Goal: Task Accomplishment & Management: Use online tool/utility

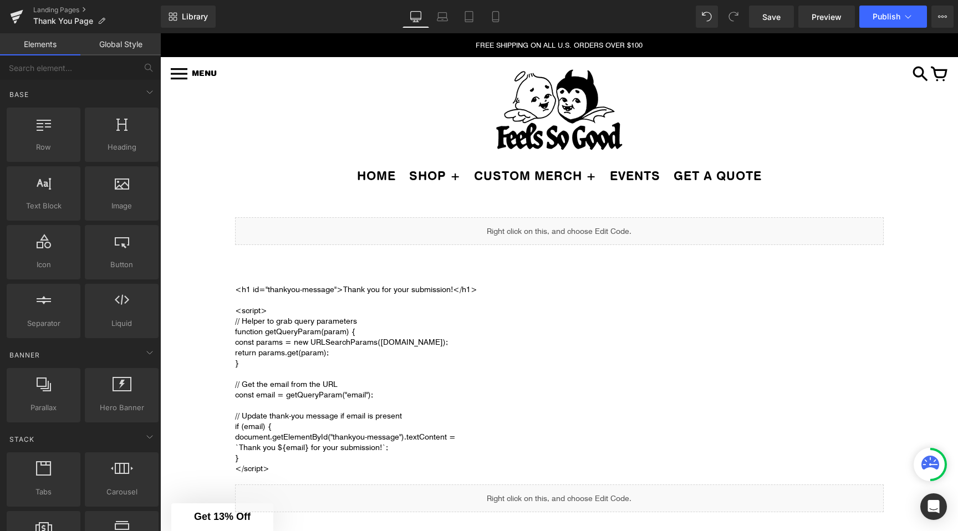
click at [662, 49] on p "FREE SHIPPING ON ALL U.S. ORDERS OVER $100" at bounding box center [559, 45] width 798 height 24
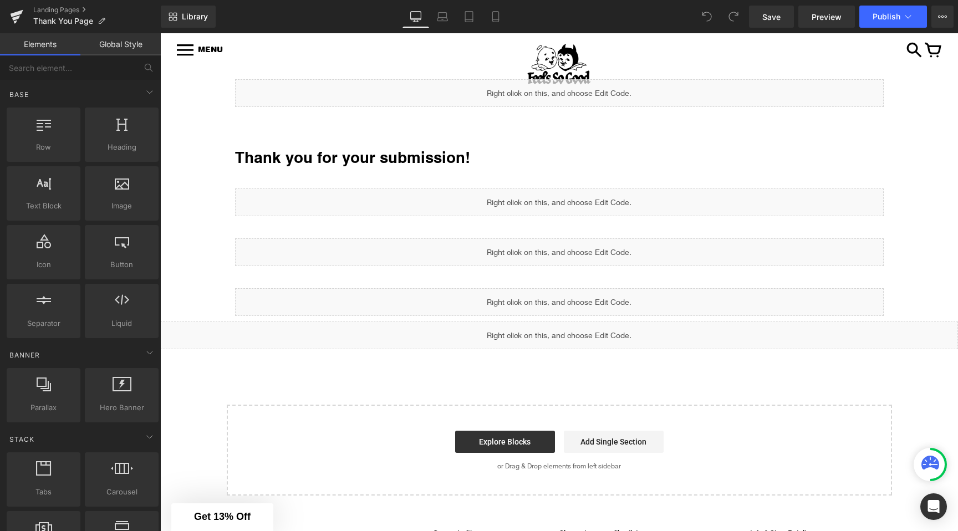
scroll to position [128, 0]
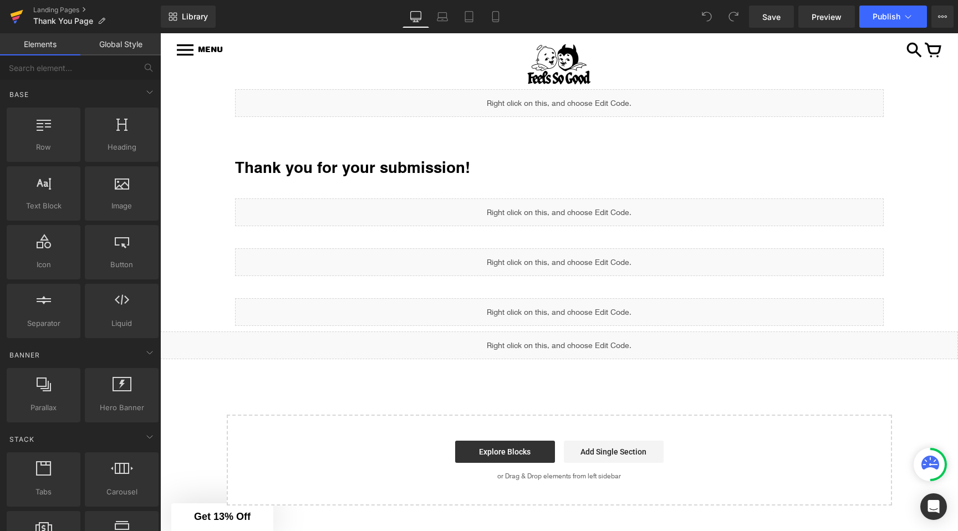
click at [23, 13] on link at bounding box center [16, 16] width 33 height 33
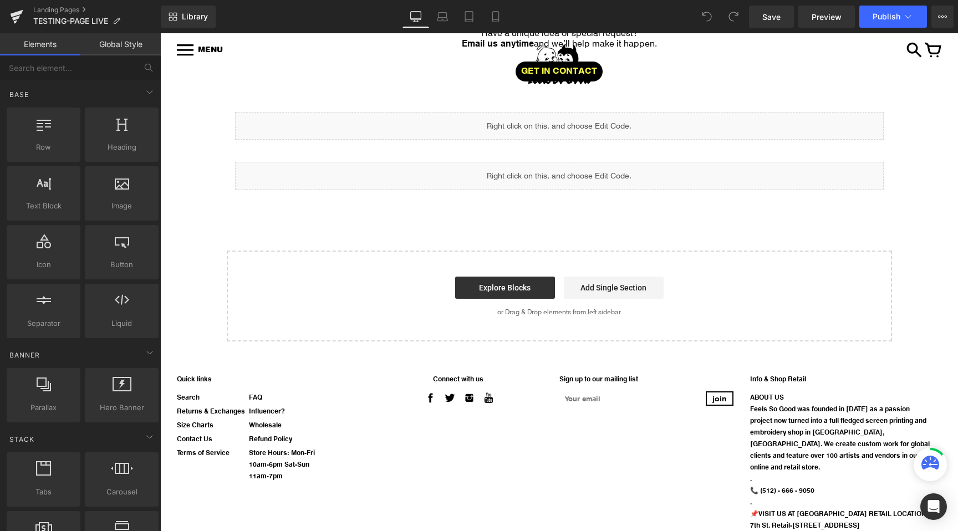
scroll to position [621, 0]
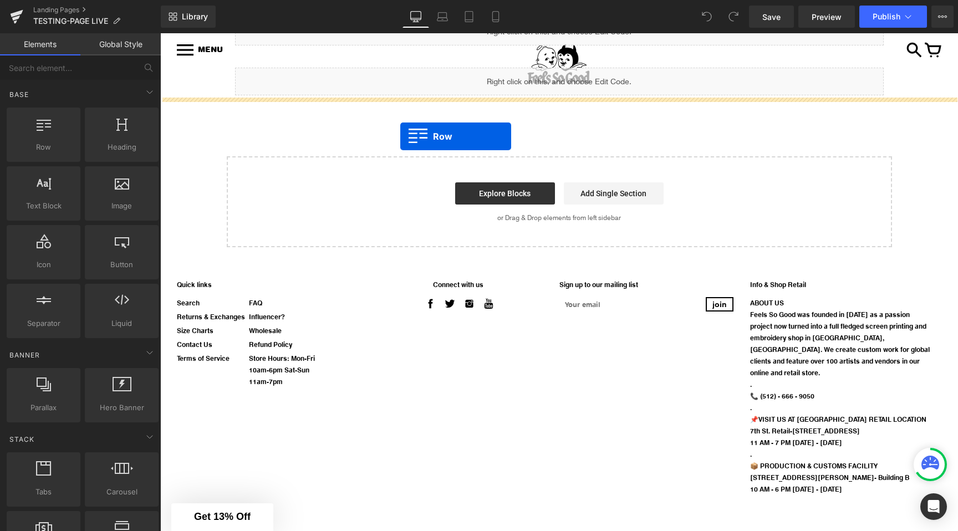
drag, startPoint x: 224, startPoint y: 168, endPoint x: 402, endPoint y: 136, distance: 180.3
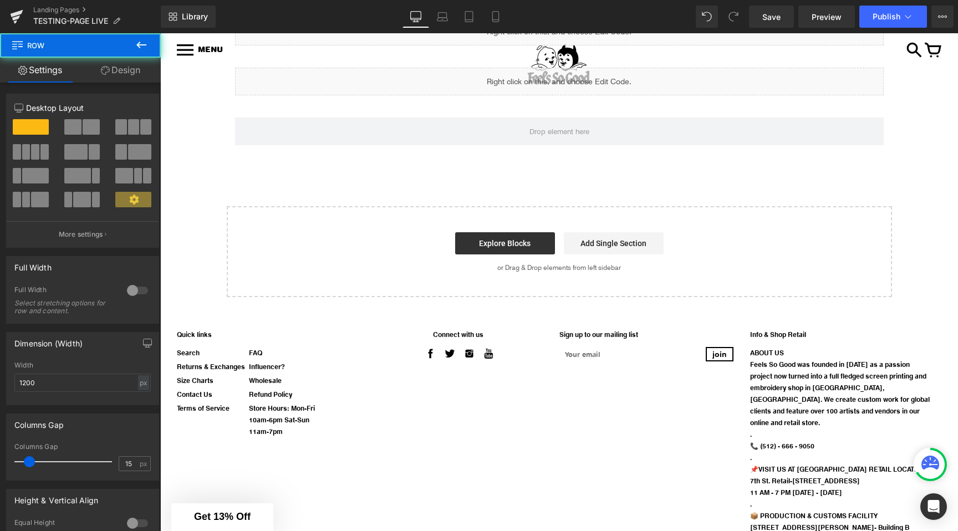
click at [143, 43] on icon at bounding box center [141, 44] width 13 height 13
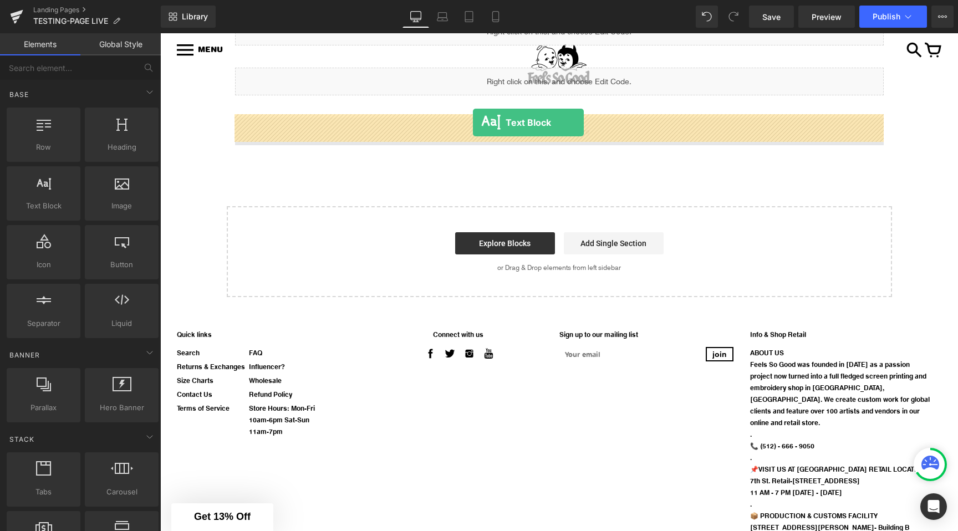
drag, startPoint x: 218, startPoint y: 232, endPoint x: 471, endPoint y: 123, distance: 275.7
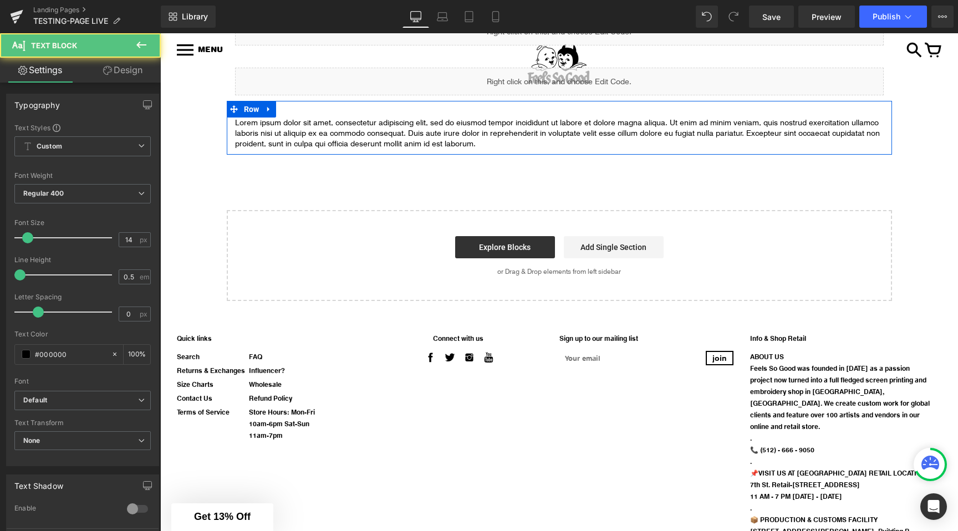
click at [465, 130] on p "Lorem ipsum dolor sit amet, consectetur adipiscing elit, sed do eiusmod tempor …" at bounding box center [559, 134] width 649 height 32
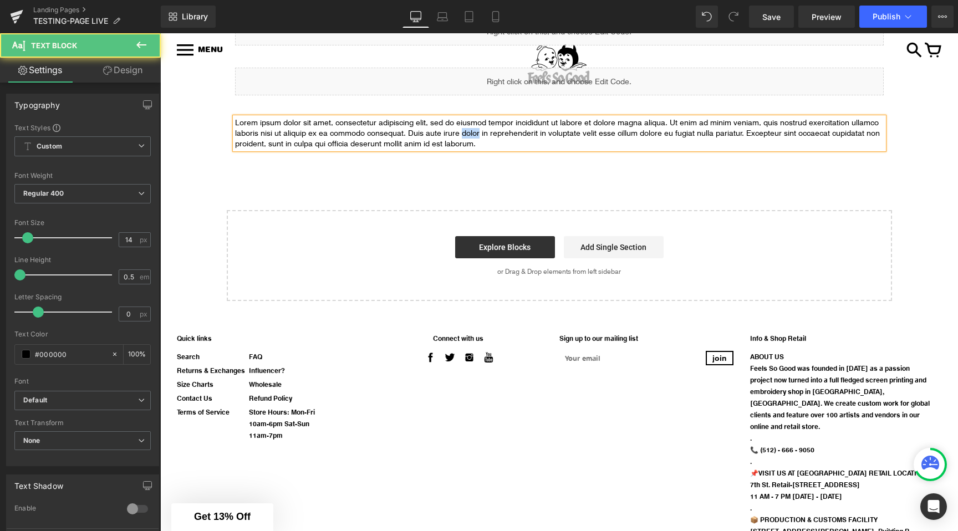
click at [465, 130] on p "Lorem ipsum dolor sit amet, consectetur adipiscing elit, sed do eiusmod tempor …" at bounding box center [559, 134] width 649 height 32
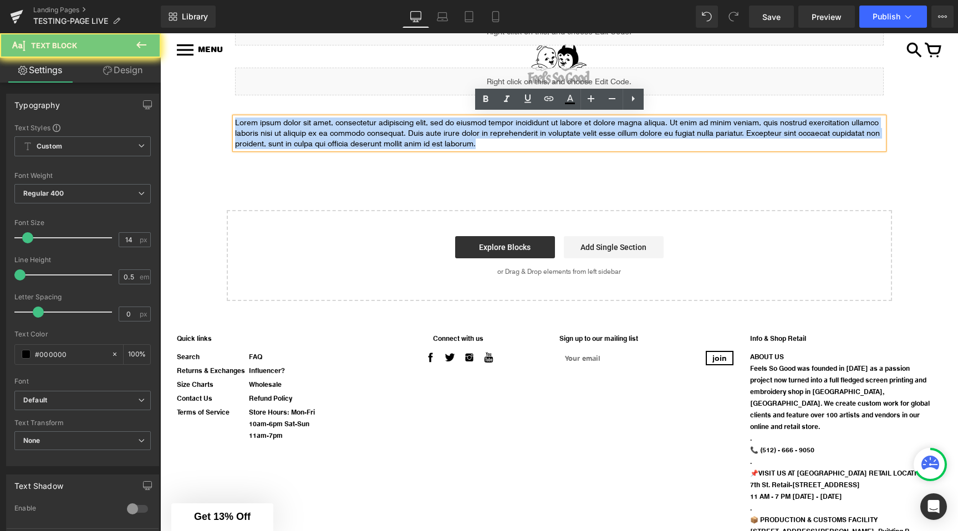
click at [465, 130] on p "Lorem ipsum dolor sit amet, consectetur adipiscing elit, sed do eiusmod tempor …" at bounding box center [559, 134] width 649 height 32
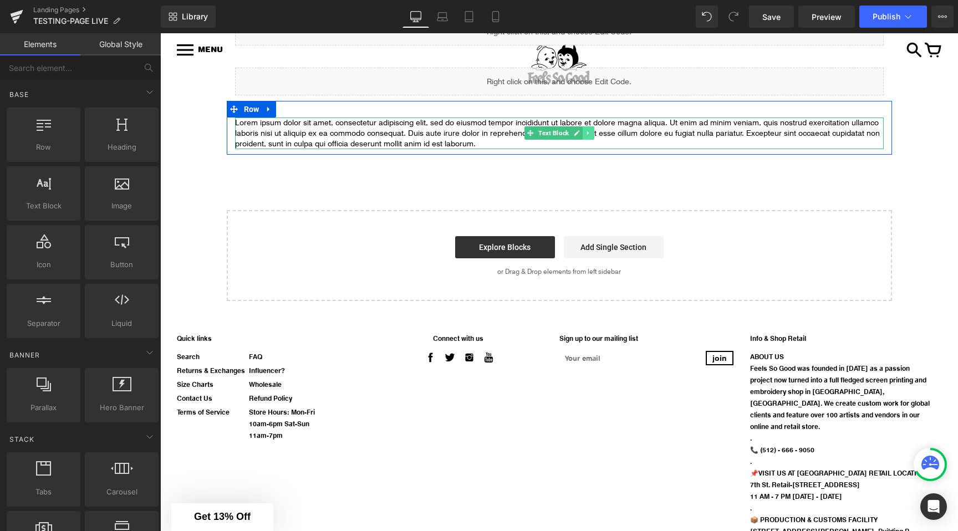
click at [587, 130] on icon at bounding box center [588, 133] width 6 height 7
click at [595, 131] on icon at bounding box center [594, 133] width 6 height 6
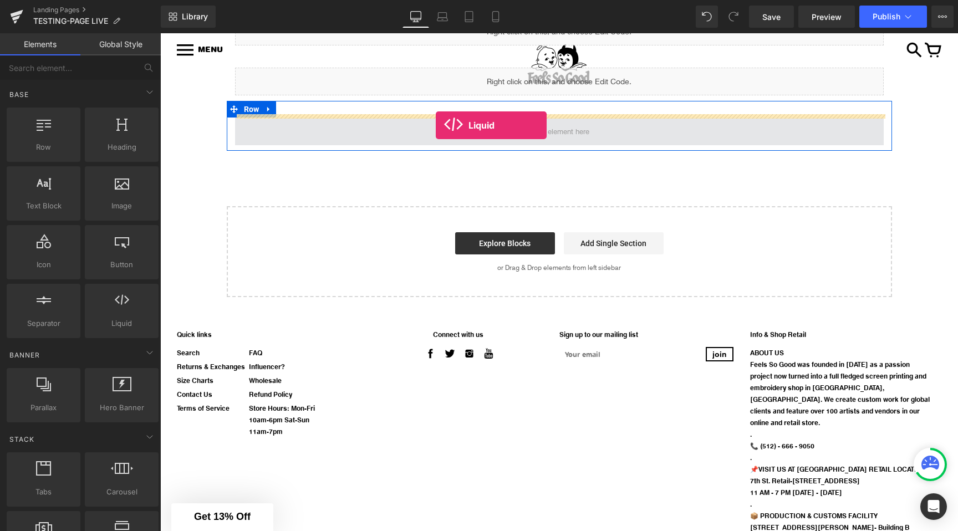
drag, startPoint x: 288, startPoint y: 351, endPoint x: 436, endPoint y: 125, distance: 270.0
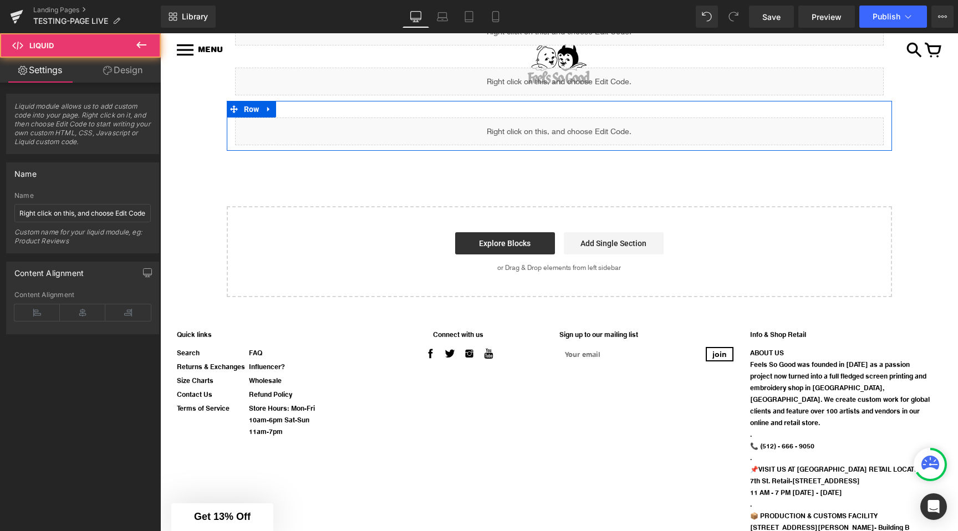
click at [577, 119] on div "Liquid" at bounding box center [559, 132] width 649 height 28
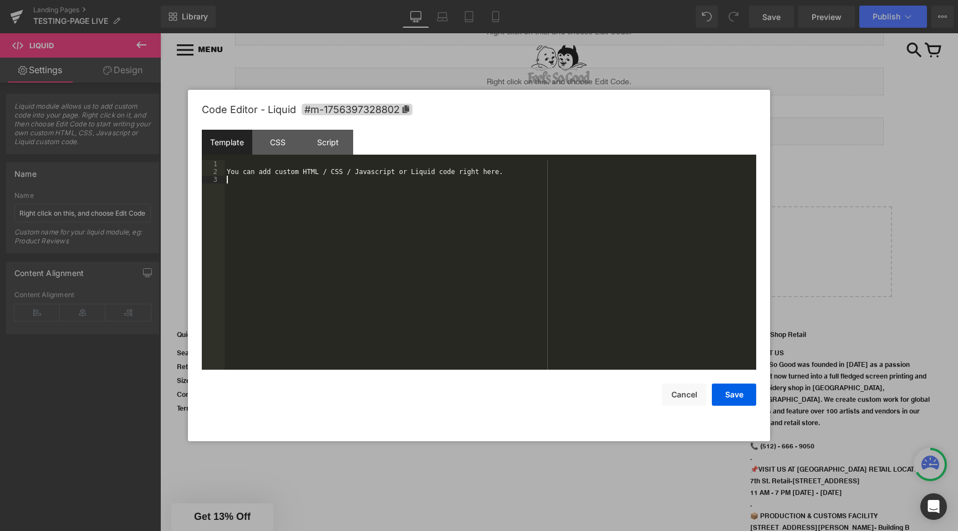
click at [310, 217] on div "You can add custom HTML / CSS / Javascript or Liquid code right here." at bounding box center [491, 272] width 532 height 225
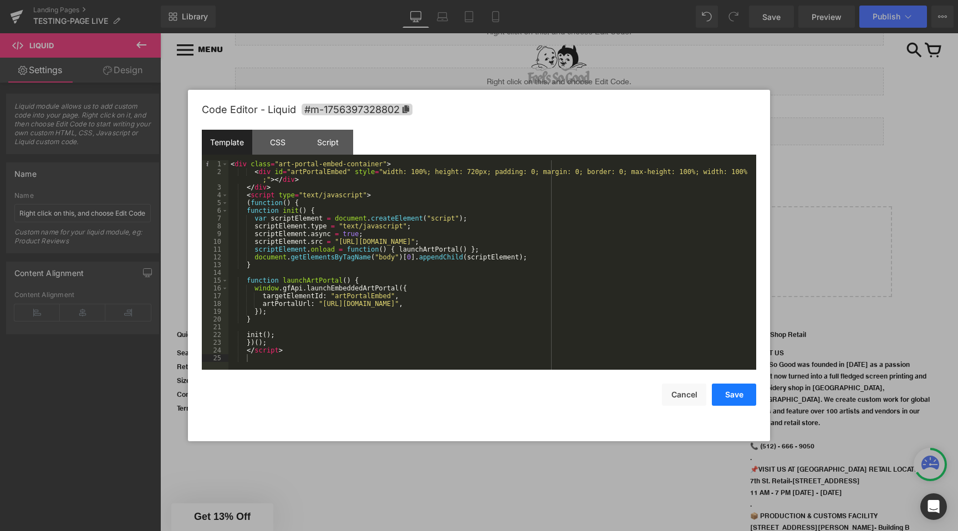
click at [734, 395] on button "Save" at bounding box center [734, 395] width 44 height 22
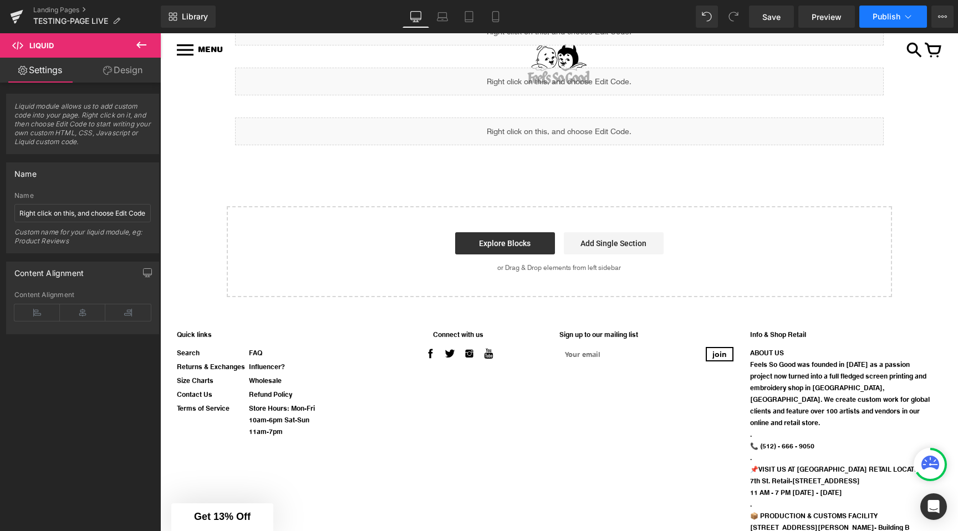
click at [902, 18] on button "Publish" at bounding box center [894, 17] width 68 height 22
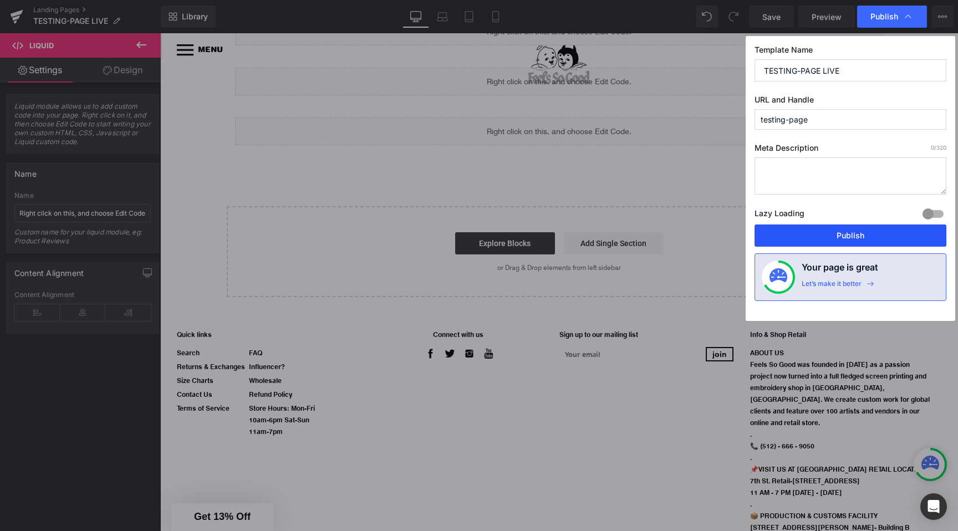
click at [780, 243] on button "Publish" at bounding box center [851, 236] width 192 height 22
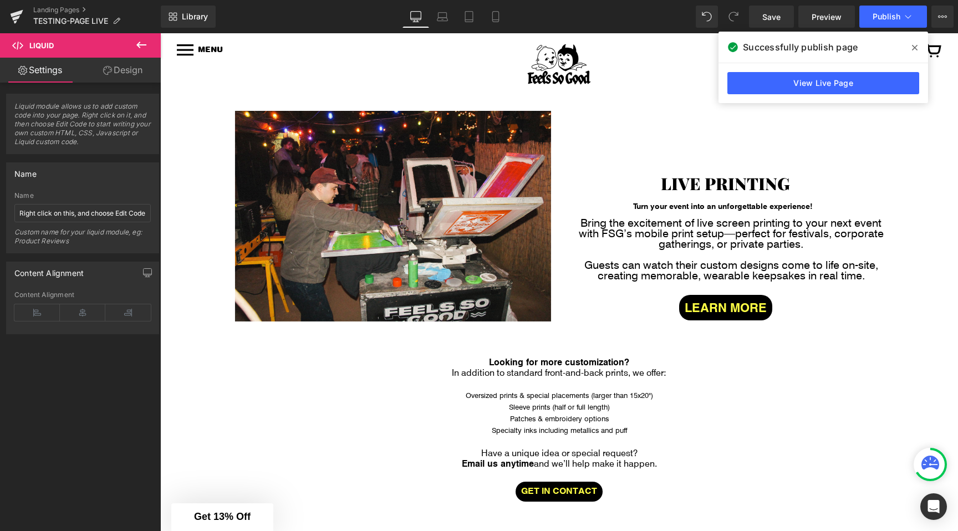
scroll to position [160, 0]
